Goal: Download file/media

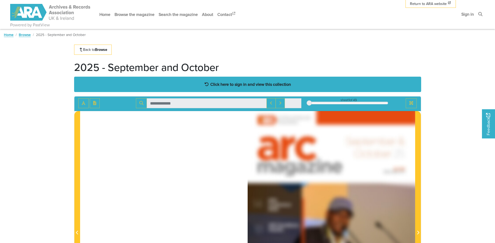
click at [240, 83] on strong "Click here to sign in and view this collection" at bounding box center [250, 84] width 81 height 6
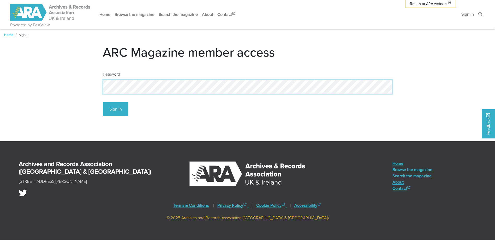
click at [103, 102] on button "Sign In" at bounding box center [116, 109] width 26 height 14
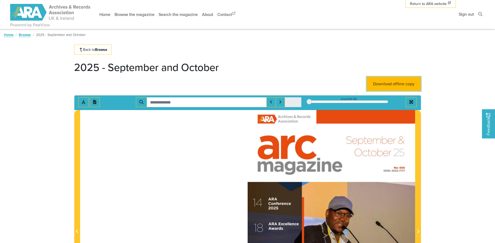
click at [386, 83] on link "Download offline copy" at bounding box center [394, 84] width 54 height 14
